Goal: Find specific page/section: Find specific page/section

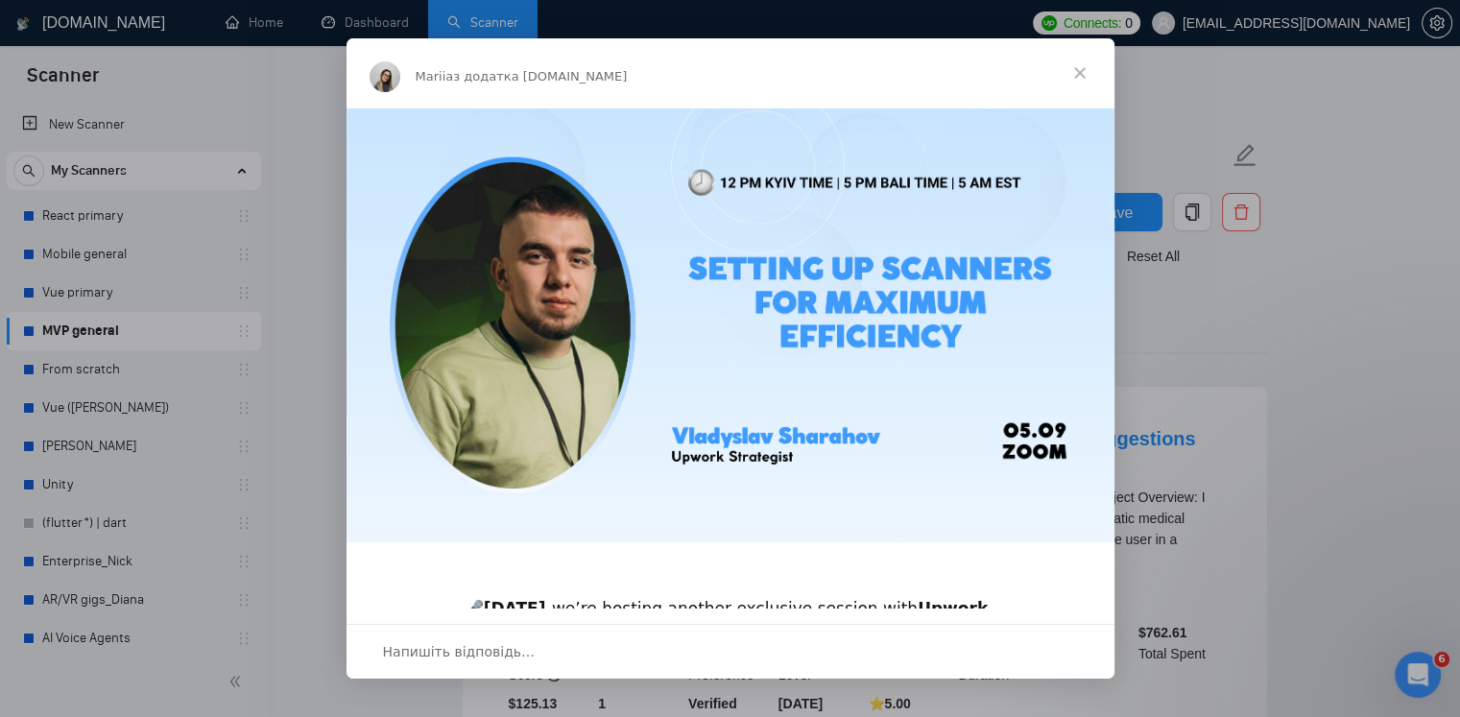
click at [1082, 67] on span "Закрити" at bounding box center [1079, 72] width 69 height 69
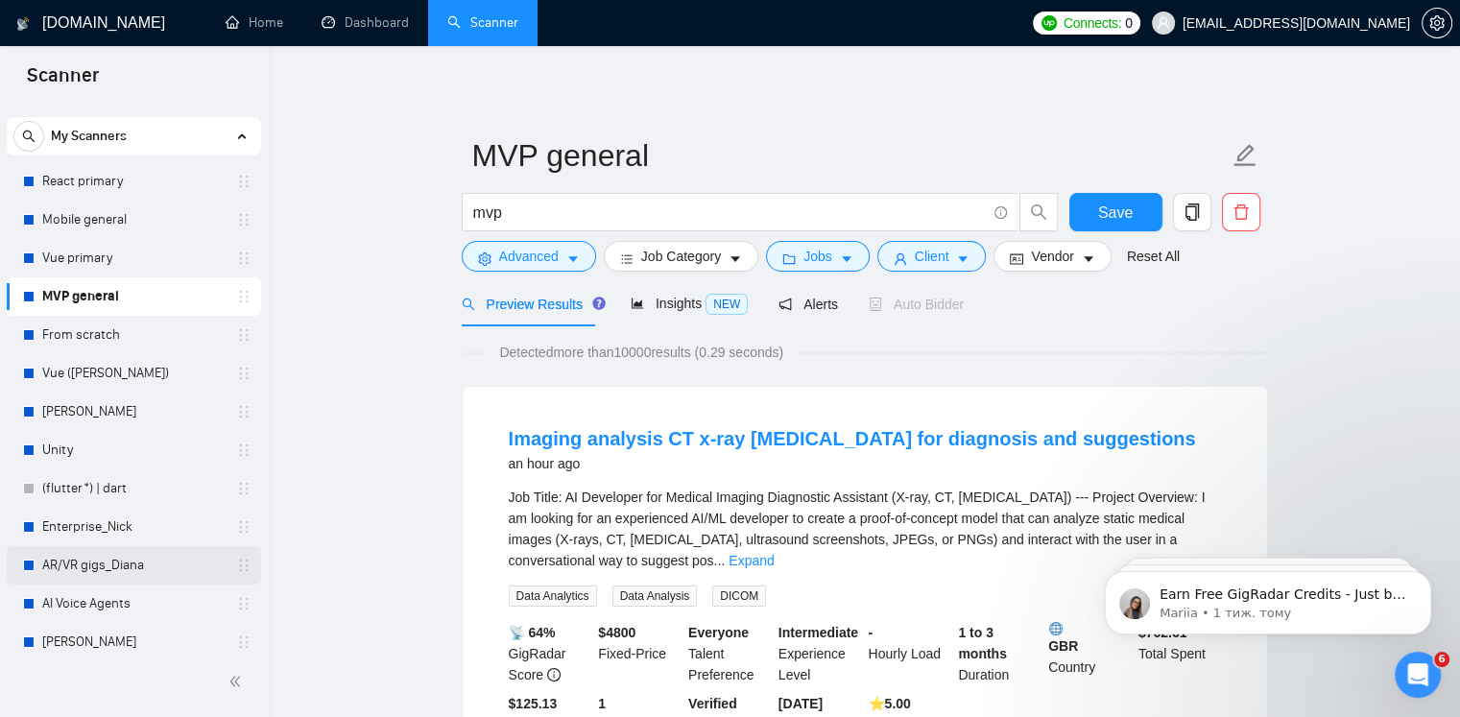
scroll to position [86, 0]
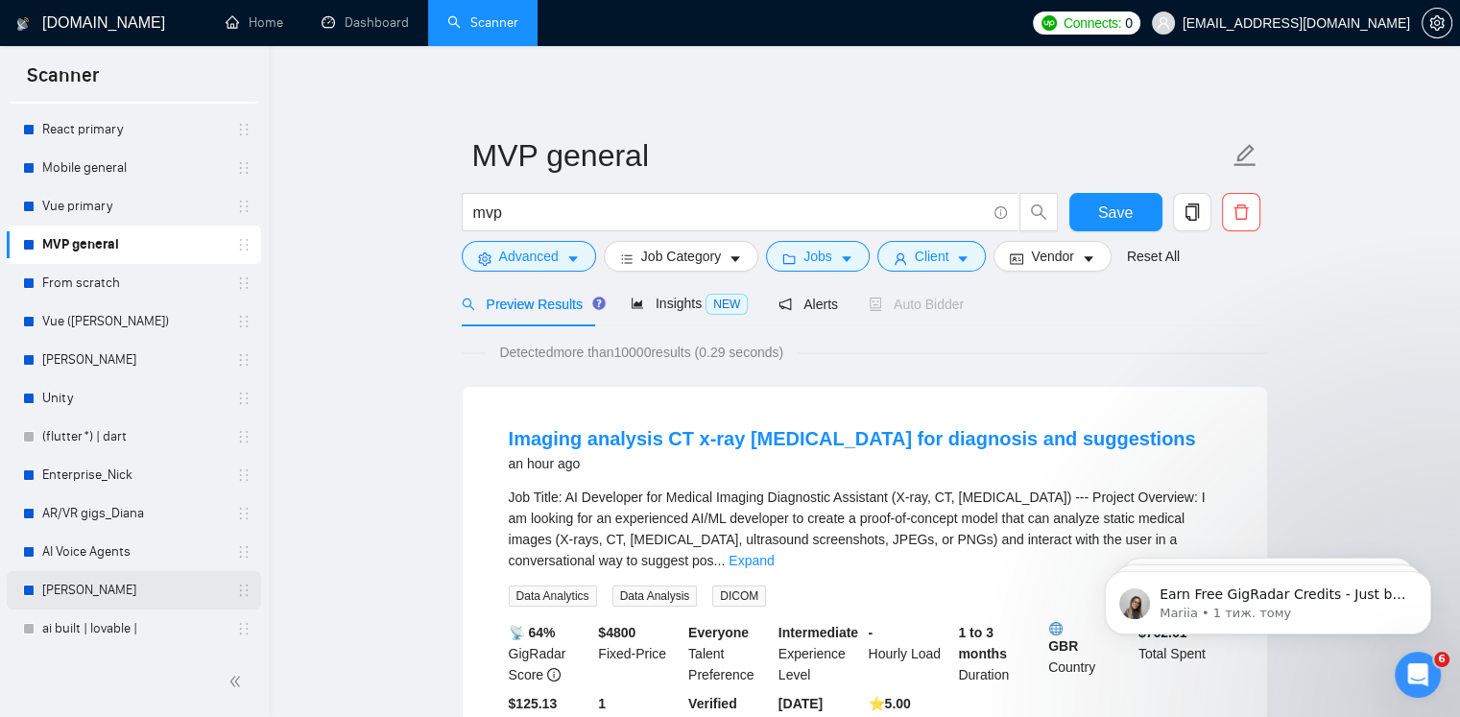
click at [90, 589] on link "[PERSON_NAME]" at bounding box center [133, 590] width 182 height 38
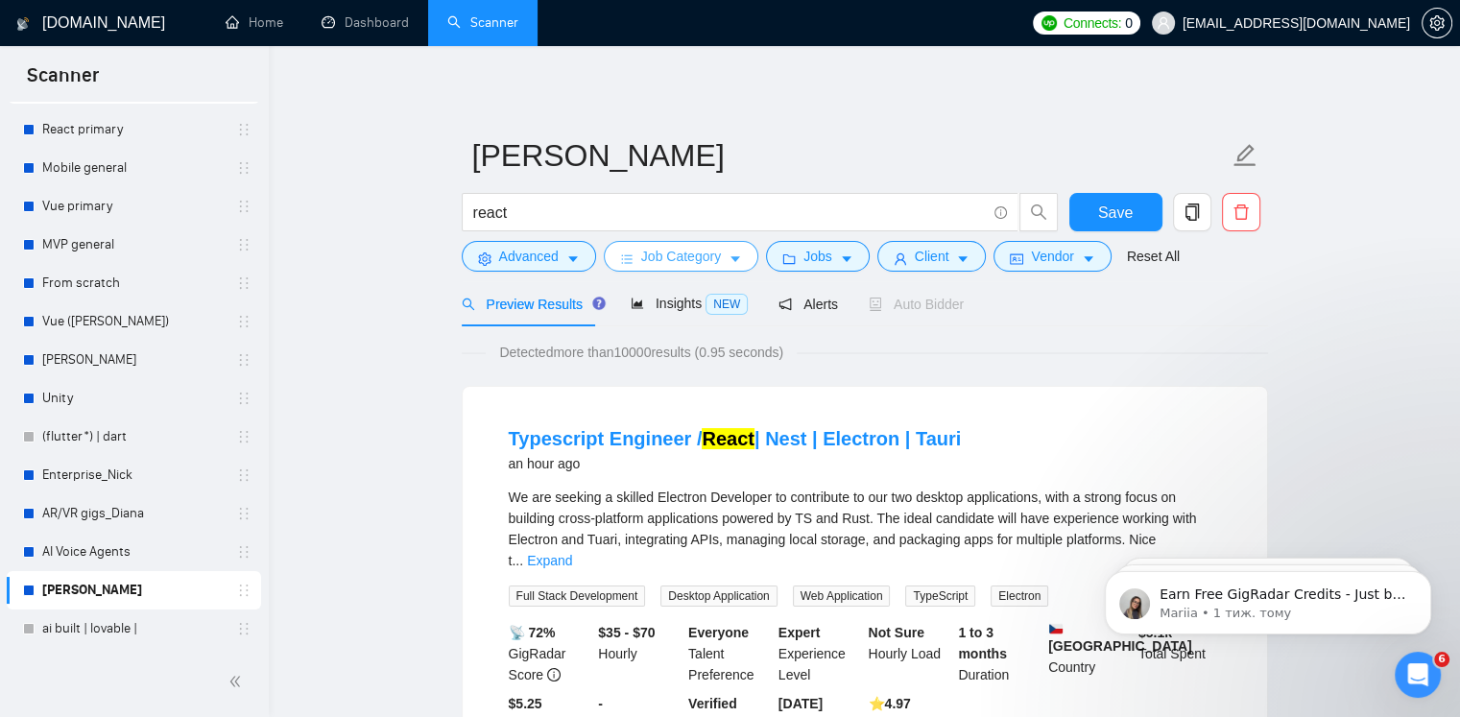
click at [687, 261] on span "Job Category" at bounding box center [681, 256] width 80 height 21
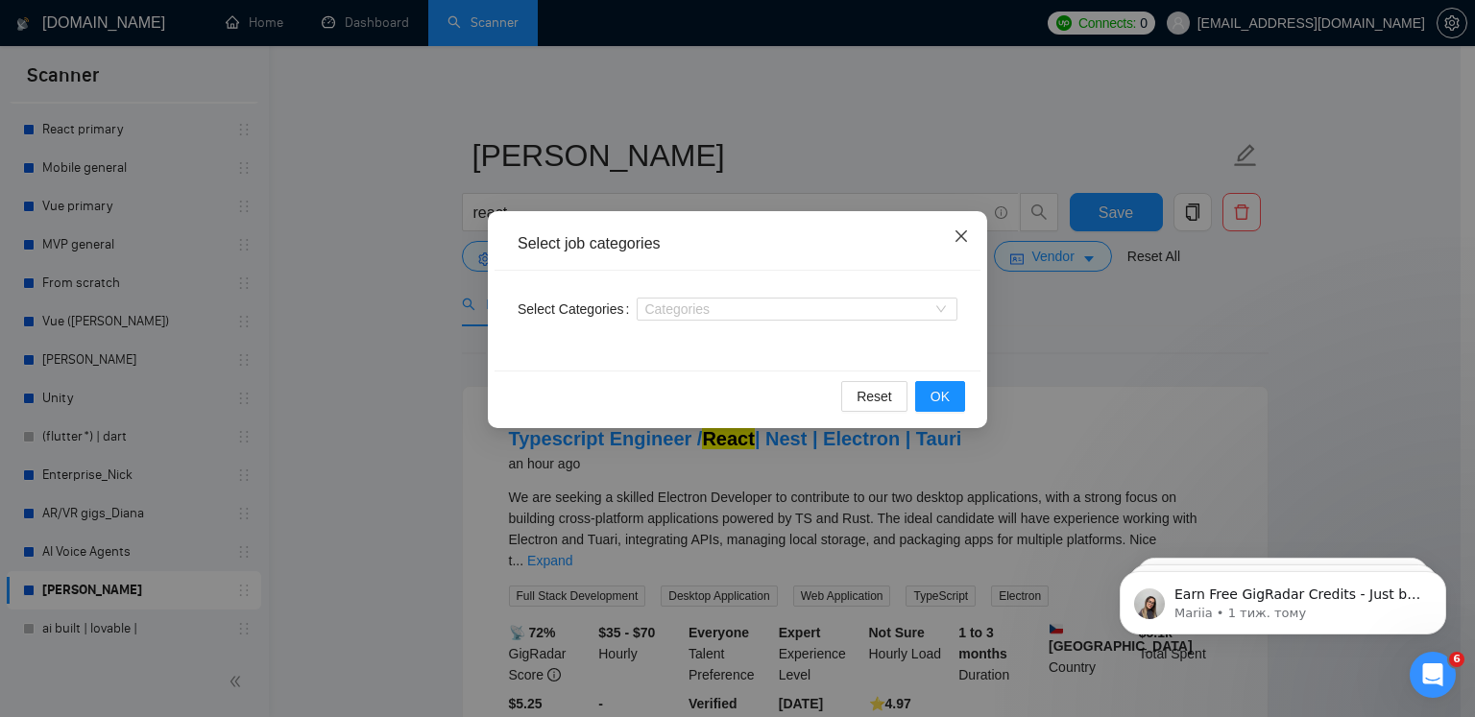
click at [949, 239] on span "Close" at bounding box center [961, 237] width 52 height 52
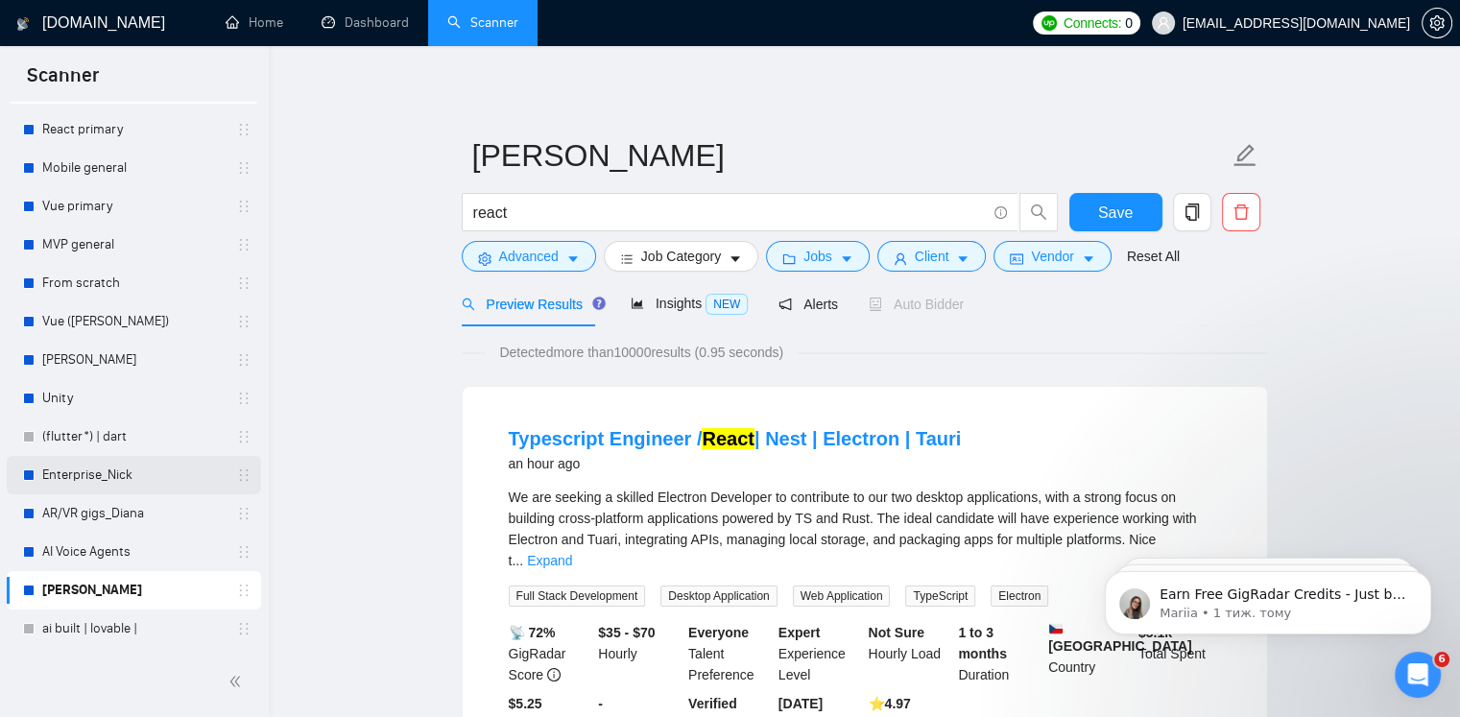
click at [118, 473] on link "Enterprise_Nick" at bounding box center [133, 475] width 182 height 38
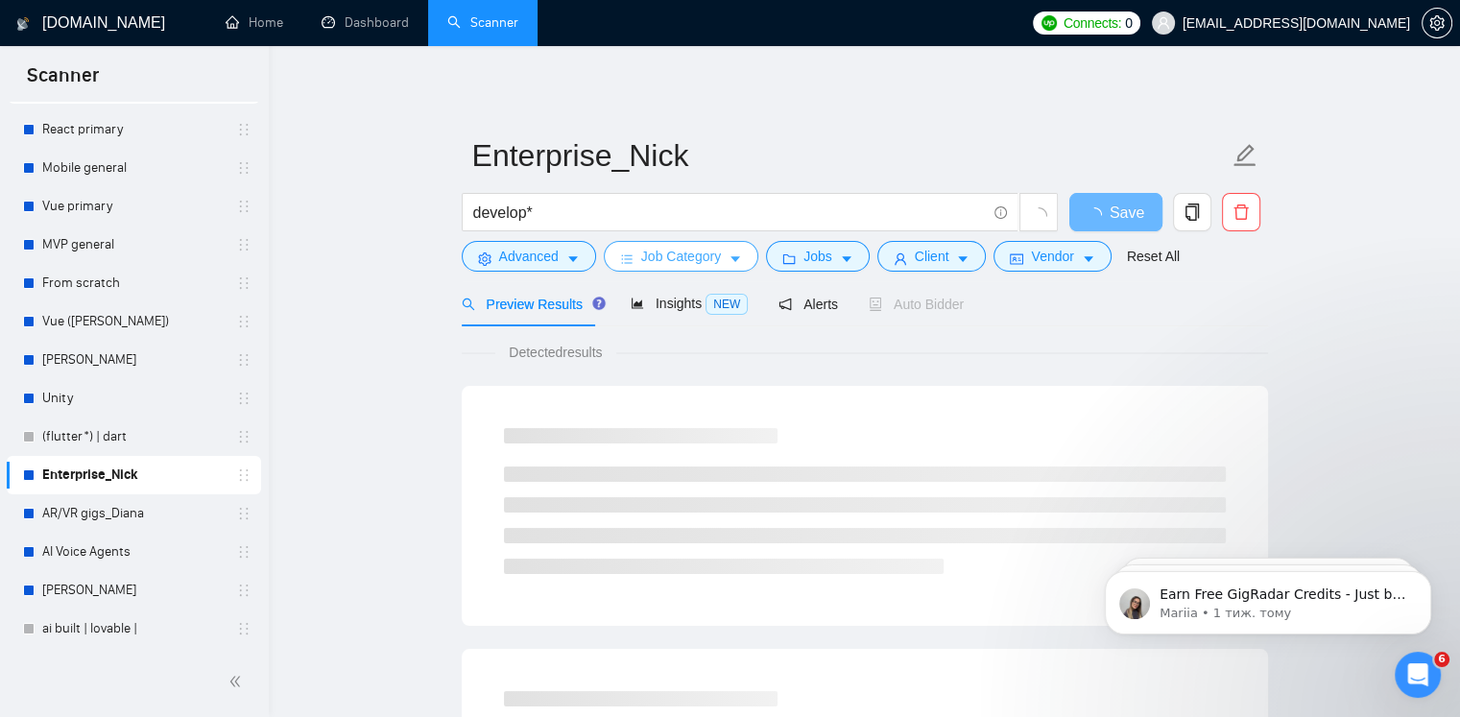
click at [710, 255] on span "Job Category" at bounding box center [681, 256] width 80 height 21
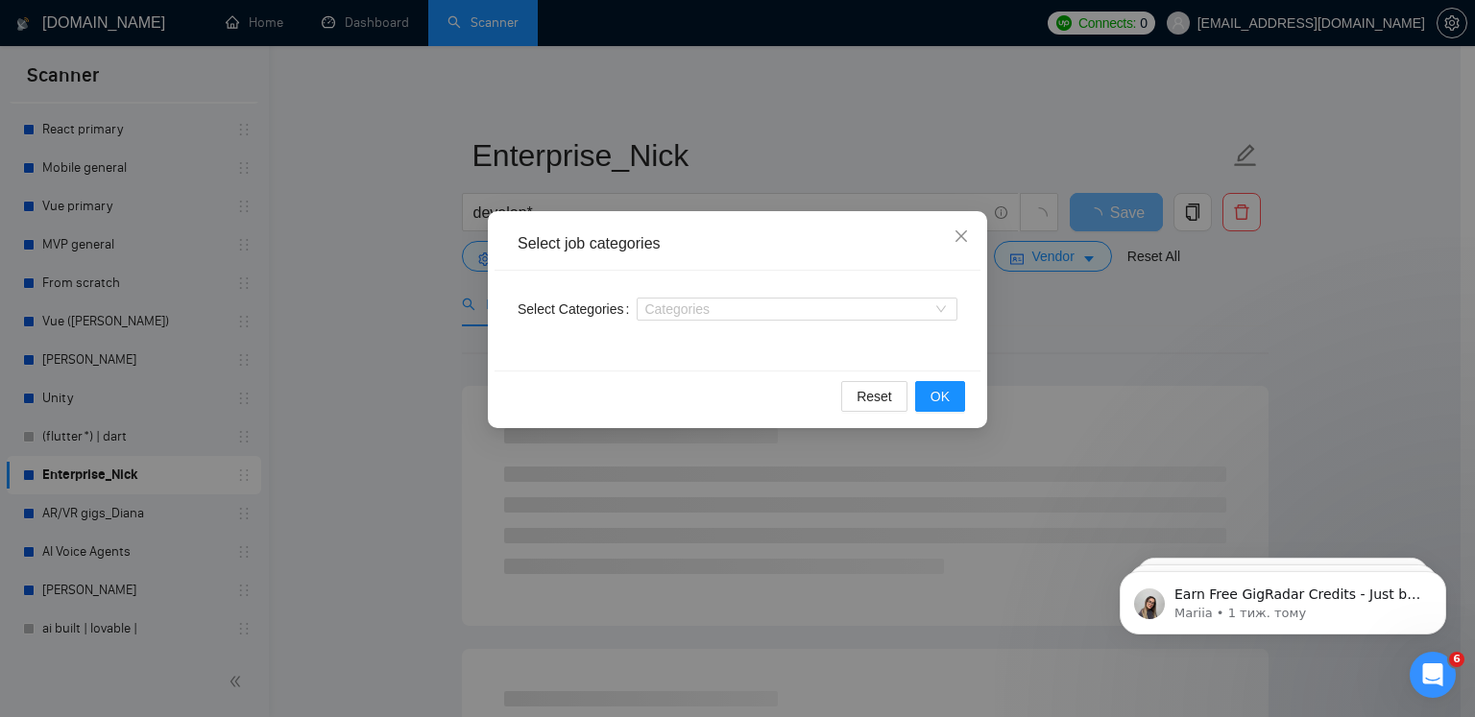
click at [314, 284] on div "Select job categories Select Categories Categories Reset OK" at bounding box center [737, 358] width 1475 height 717
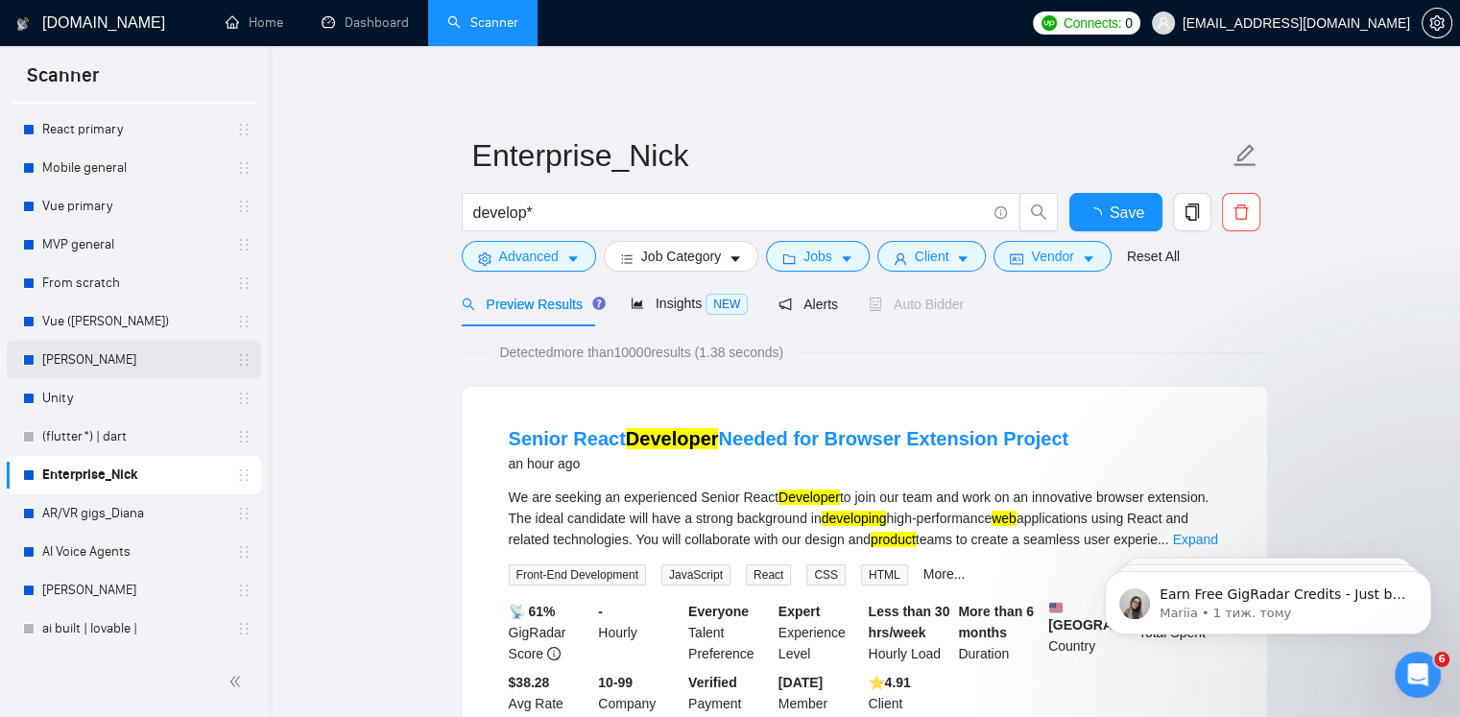
click at [105, 360] on link "[PERSON_NAME]" at bounding box center [133, 360] width 182 height 38
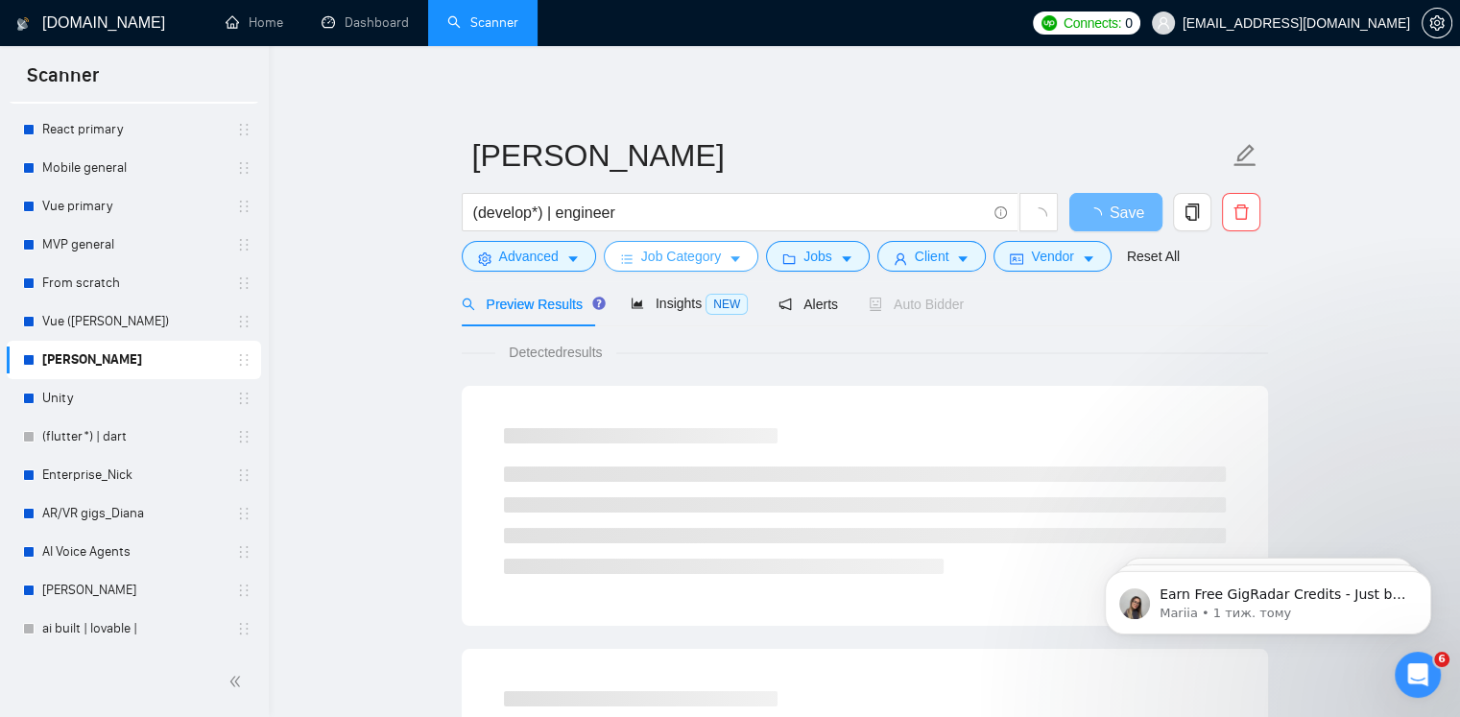
click at [676, 254] on span "Job Category" at bounding box center [681, 256] width 80 height 21
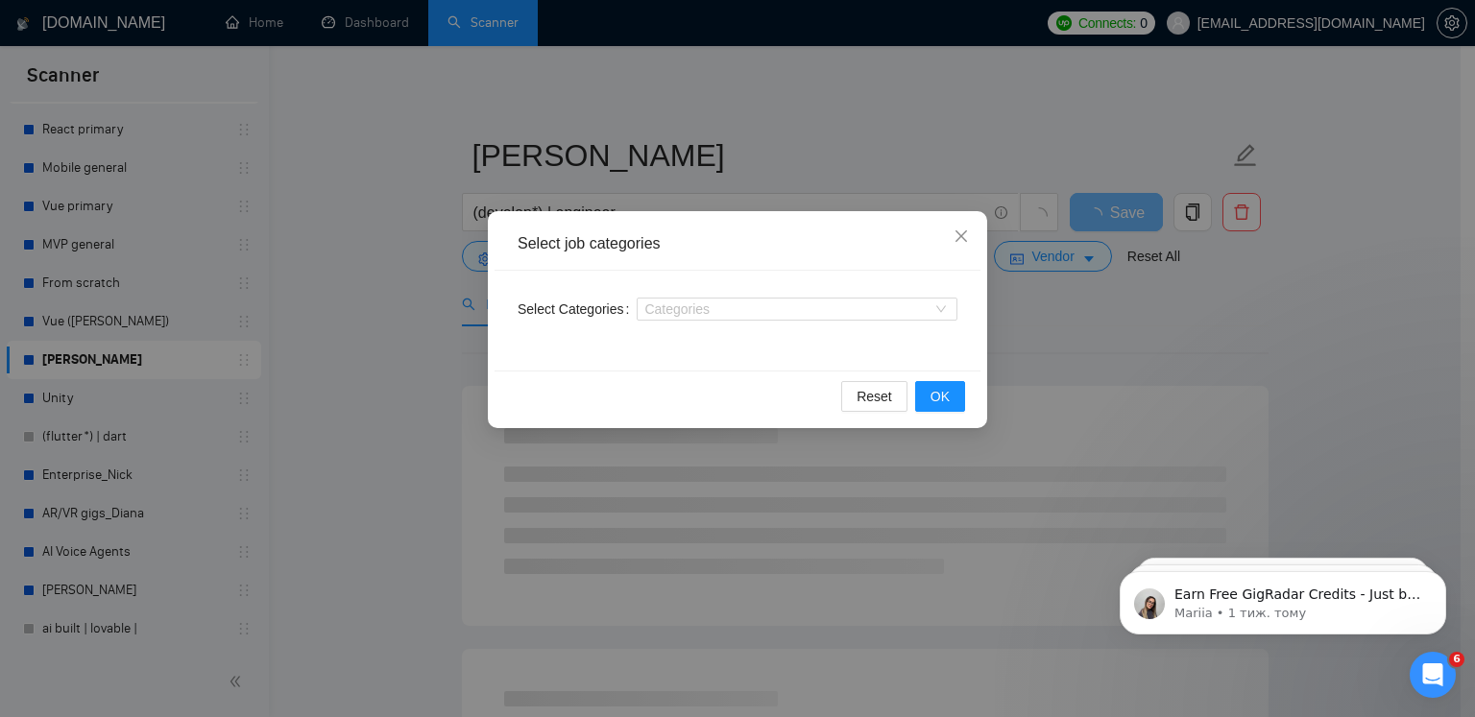
click at [349, 289] on div "Select job categories Select Categories Categories Reset OK" at bounding box center [737, 358] width 1475 height 717
